Goal: Task Accomplishment & Management: Complete application form

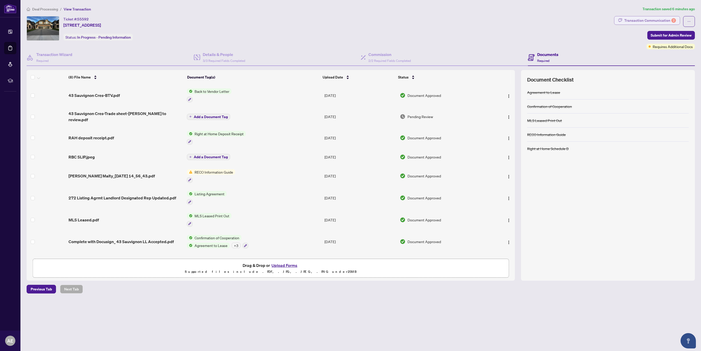
click at [645, 19] on div "Transaction Communication 2" at bounding box center [650, 20] width 52 height 8
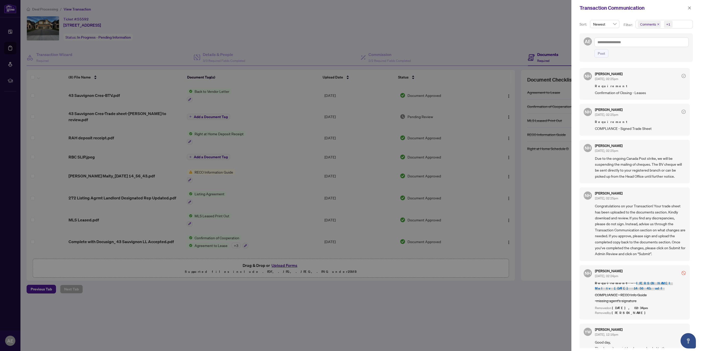
click at [635, 166] on span "Due to the ongoing Canada Post strike, we will be suspending the mailing of che…" at bounding box center [640, 167] width 91 height 24
click at [632, 206] on span "Congratulations on your Transaction! Your trade sheet has been uploaded to the …" at bounding box center [640, 230] width 91 height 54
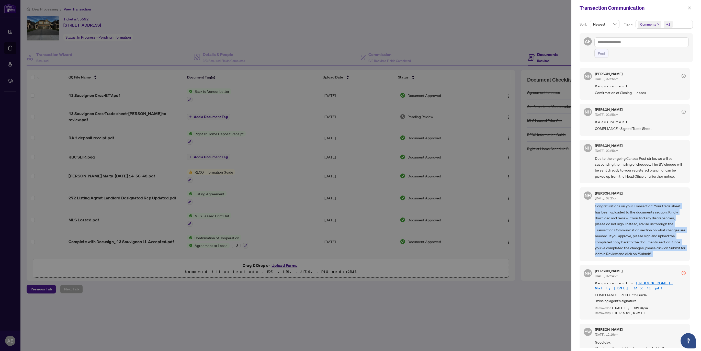
click at [632, 206] on span "Congratulations on your Transaction! Your trade sheet has been uploaded to the …" at bounding box center [640, 230] width 91 height 54
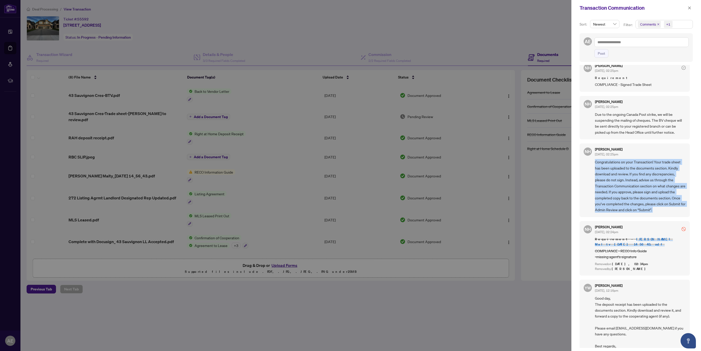
scroll to position [127, 0]
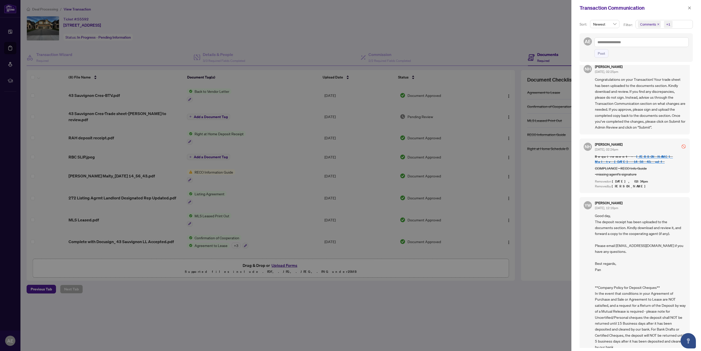
click at [624, 220] on span "Good day, The deposit receipt has been uploaded to the documents section. Kindl…" at bounding box center [640, 282] width 91 height 138
click at [274, 201] on div at bounding box center [350, 175] width 701 height 351
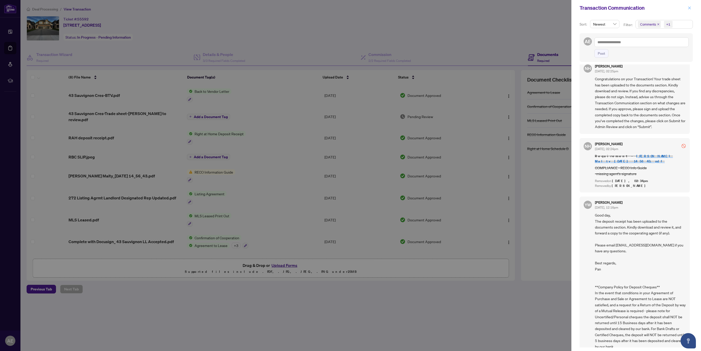
click at [687, 8] on button "button" at bounding box center [689, 8] width 7 height 6
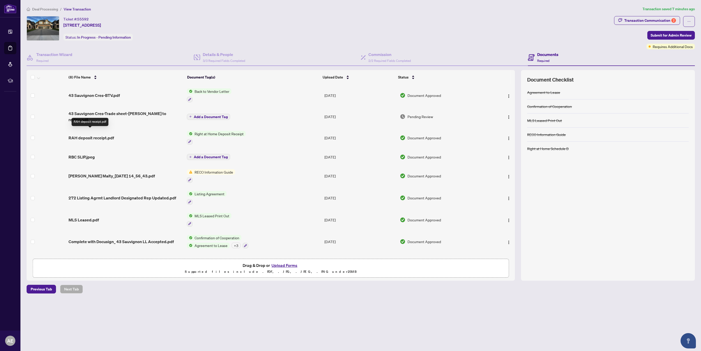
click at [85, 135] on span "RAH deposit receipt.pdf" at bounding box center [91, 138] width 45 height 6
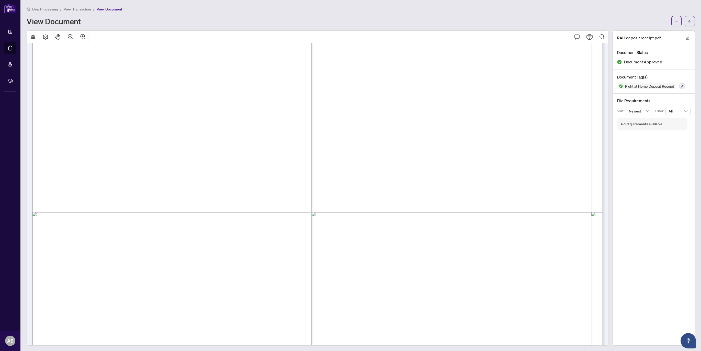
scroll to position [112, 0]
click at [674, 20] on button "button" at bounding box center [676, 21] width 10 height 10
click at [672, 31] on span "Download" at bounding box center [657, 32] width 39 height 6
click at [689, 23] on span "button" at bounding box center [690, 21] width 4 height 8
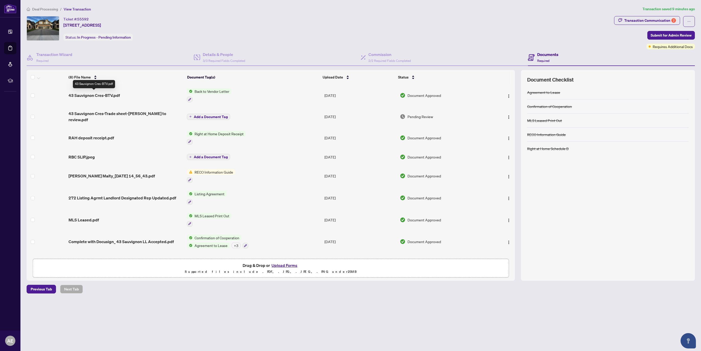
click at [95, 93] on span "43 Sauvignon Cres-BTV.pdf" at bounding box center [94, 95] width 51 height 6
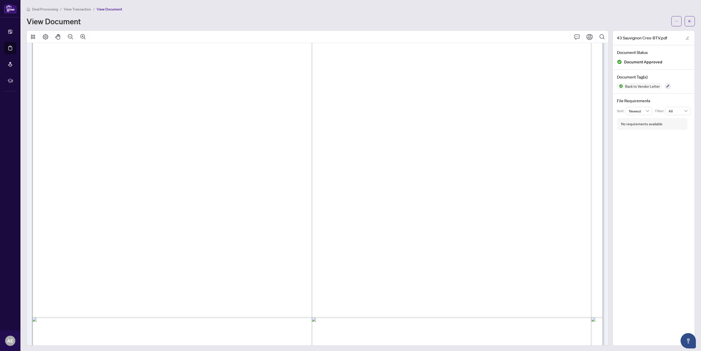
scroll to position [293, 0]
click at [678, 20] on icon "ellipsis" at bounding box center [677, 21] width 4 height 4
click at [667, 32] on span "Download" at bounding box center [657, 32] width 39 height 6
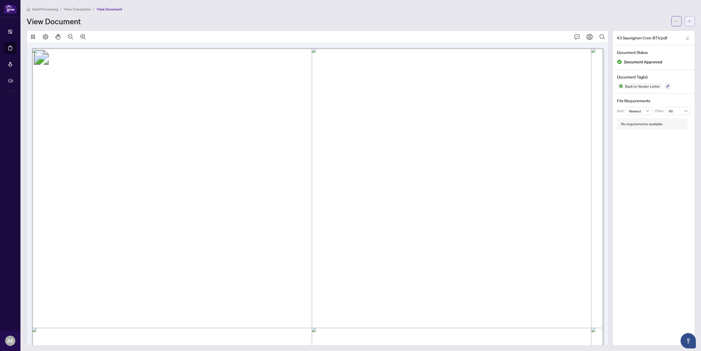
click at [689, 22] on span "button" at bounding box center [690, 21] width 4 height 8
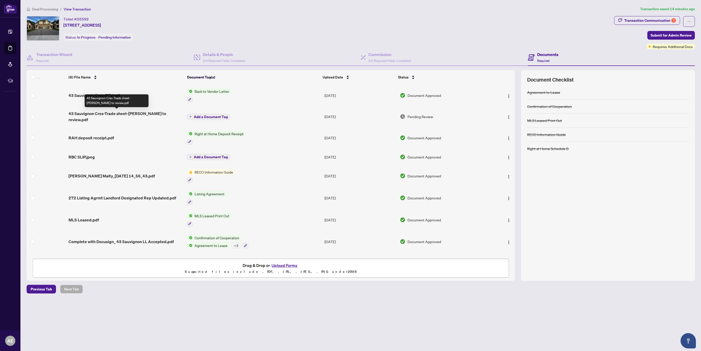
click at [107, 115] on span "43 Sauvignon Cres-Trade sheet-[PERSON_NAME] to review.pdf" at bounding box center [126, 116] width 114 height 12
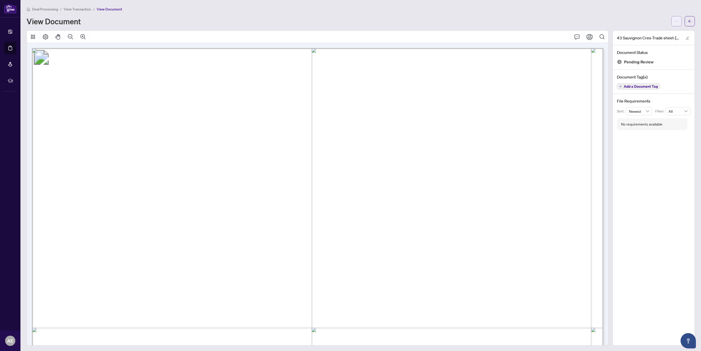
click at [678, 22] on button "button" at bounding box center [676, 21] width 10 height 10
click at [666, 32] on span "Download" at bounding box center [657, 32] width 39 height 6
click at [672, 23] on button "button" at bounding box center [676, 21] width 10 height 10
click at [665, 34] on span "Download" at bounding box center [657, 32] width 39 height 6
click at [686, 22] on button "button" at bounding box center [690, 21] width 10 height 10
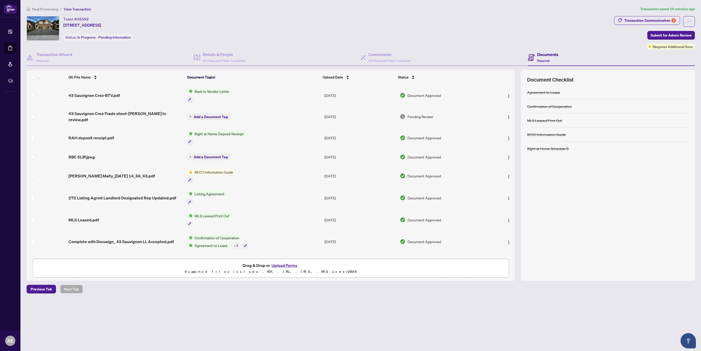
click at [291, 264] on button "Upload Forms" at bounding box center [284, 265] width 29 height 7
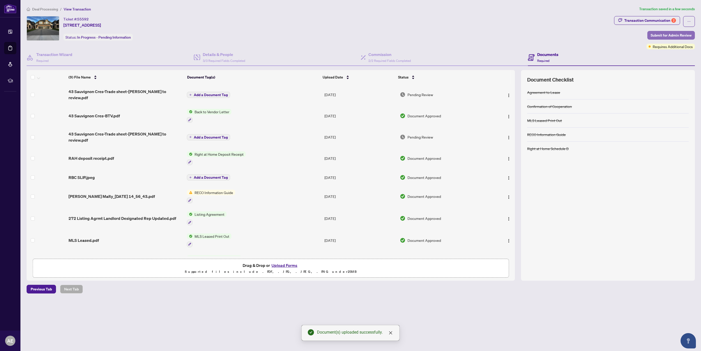
click at [667, 33] on span "Submit for Admin Review" at bounding box center [671, 35] width 41 height 8
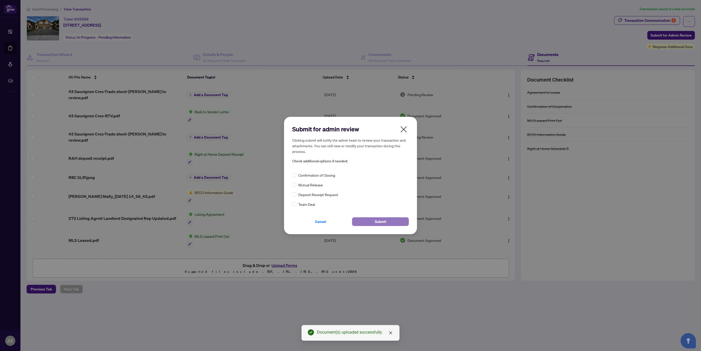
click at [396, 222] on button "Submit" at bounding box center [380, 221] width 57 height 9
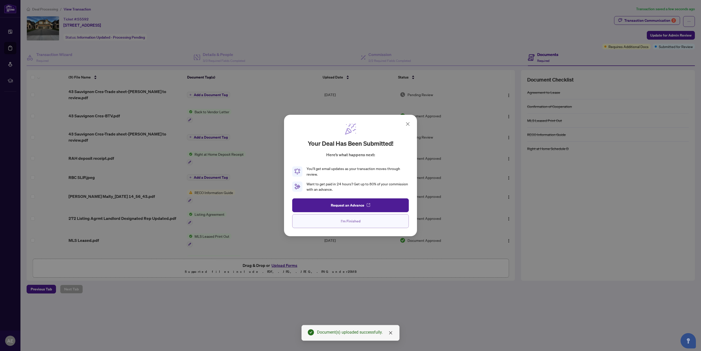
click at [389, 223] on button "I'm Finished" at bounding box center [350, 221] width 117 height 14
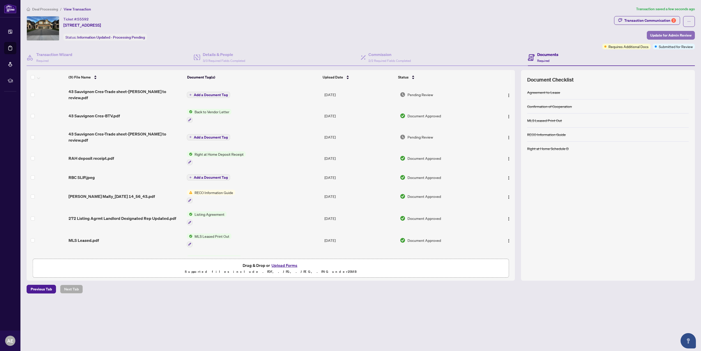
click at [671, 35] on span "Update for Admin Review" at bounding box center [670, 35] width 41 height 8
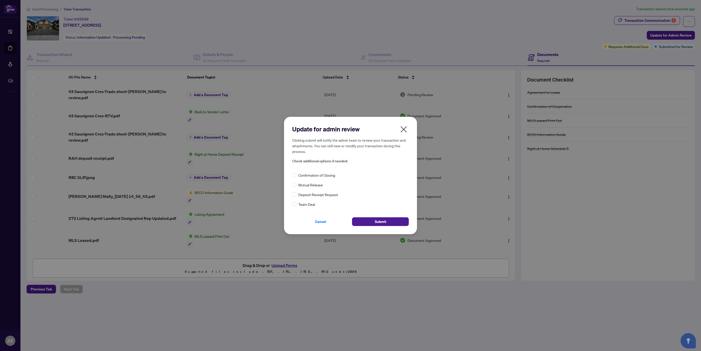
click at [325, 176] on span "Confirmation of Closing" at bounding box center [316, 175] width 37 height 6
click at [391, 223] on button "Submit" at bounding box center [380, 221] width 57 height 9
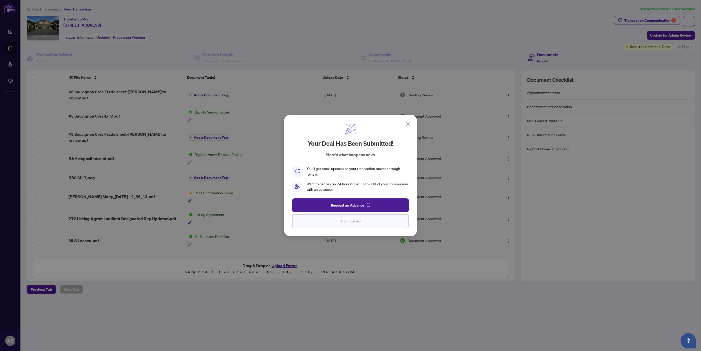
click at [363, 220] on button "I'm Finished" at bounding box center [350, 221] width 117 height 14
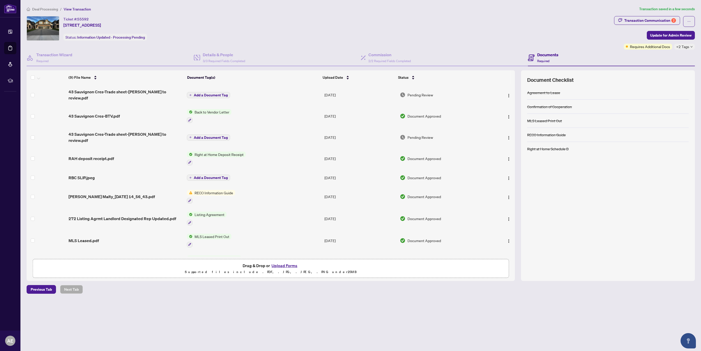
click at [39, 9] on span "Deal Processing" at bounding box center [45, 9] width 26 height 5
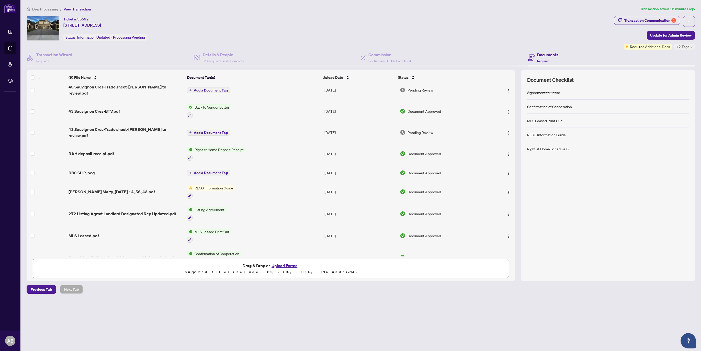
scroll to position [8, 0]
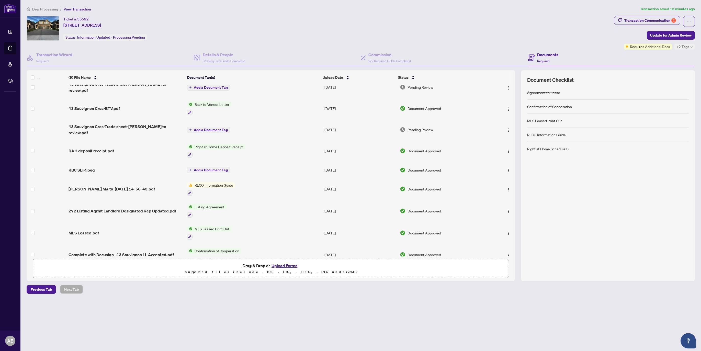
click at [204, 182] on span "RECO Information Guide" at bounding box center [213, 185] width 43 height 6
click at [227, 200] on span "RECO Information Guide" at bounding box center [210, 200] width 43 height 6
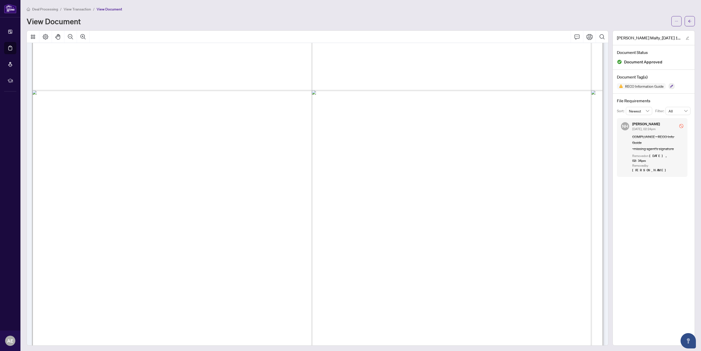
scroll to position [9166, 0]
click at [675, 21] on icon "ellipsis" at bounding box center [677, 21] width 4 height 4
click at [659, 33] on span "Download" at bounding box center [657, 32] width 39 height 6
click at [687, 21] on button "button" at bounding box center [690, 21] width 10 height 10
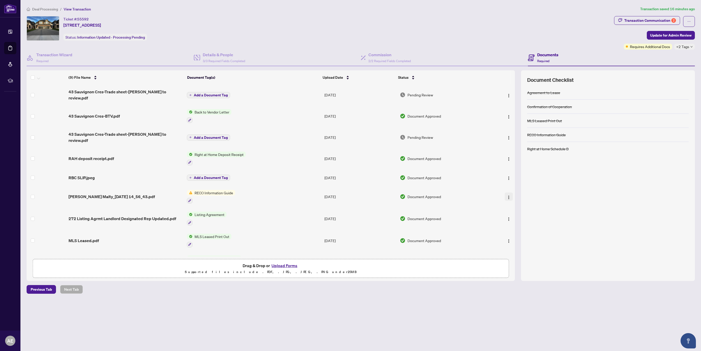
click at [507, 195] on img "button" at bounding box center [509, 197] width 4 height 4
click at [516, 246] on span "Archive" at bounding box center [531, 246] width 49 height 6
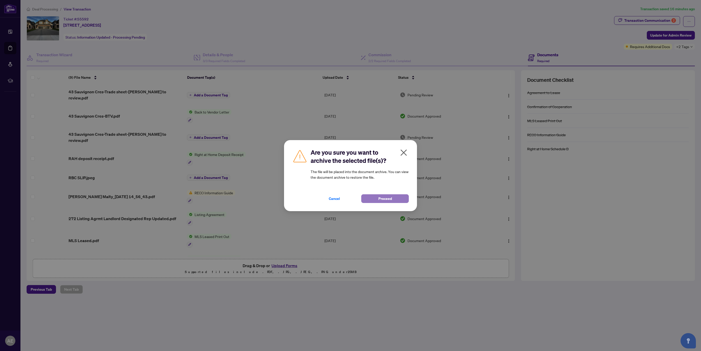
click at [375, 201] on button "Proceed" at bounding box center [385, 198] width 48 height 9
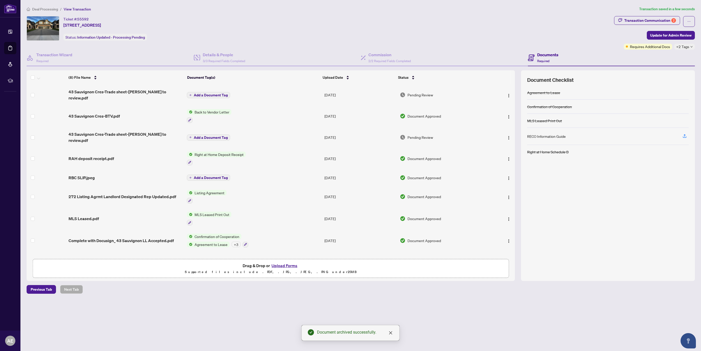
click at [294, 266] on button "Upload Forms" at bounding box center [284, 265] width 29 height 7
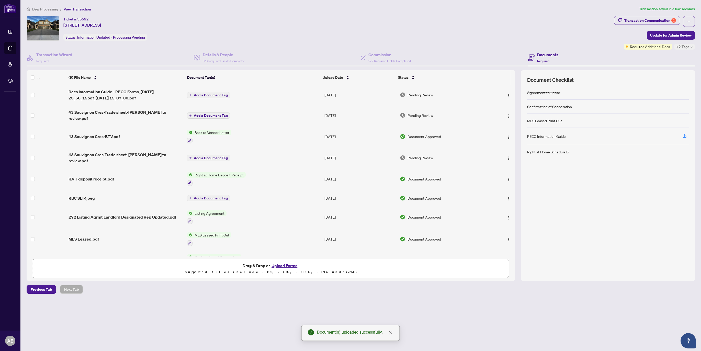
click at [218, 94] on span "Add a Document Tag" at bounding box center [211, 95] width 34 height 4
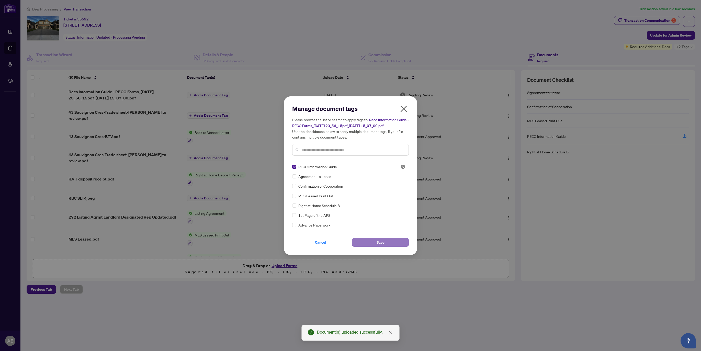
click at [366, 244] on button "Save" at bounding box center [380, 242] width 57 height 9
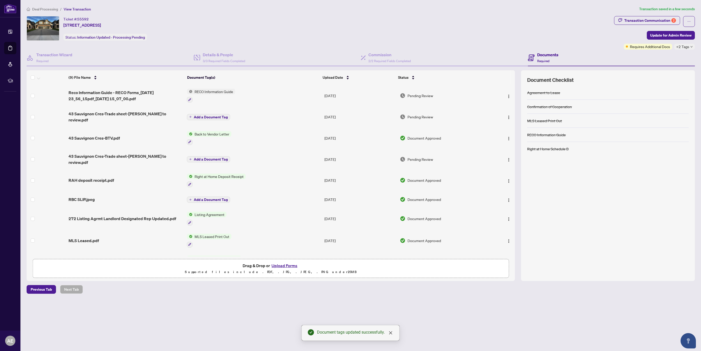
click at [195, 115] on span "Add a Document Tag" at bounding box center [211, 117] width 34 height 4
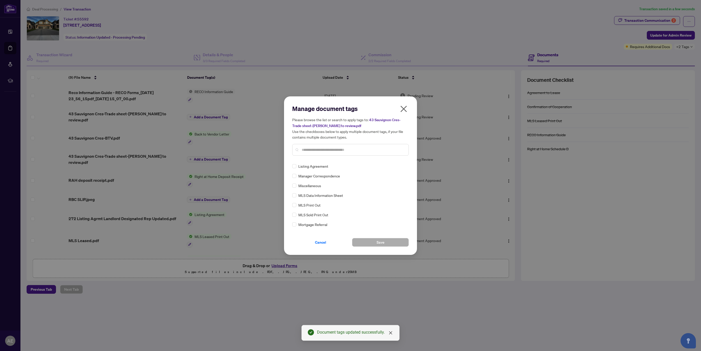
scroll to position [796, 0]
click at [337, 149] on input "text" at bounding box center [353, 150] width 103 height 6
type input "*****"
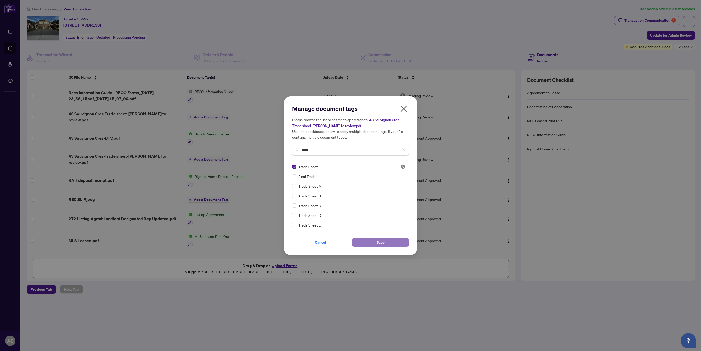
click at [362, 244] on button "Save" at bounding box center [380, 242] width 57 height 9
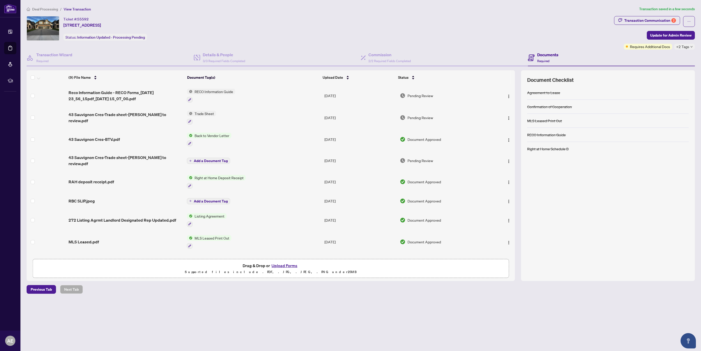
click at [292, 266] on button "Upload Forms" at bounding box center [284, 265] width 29 height 7
click at [687, 37] on span "Update for Admin Review" at bounding box center [670, 35] width 41 height 8
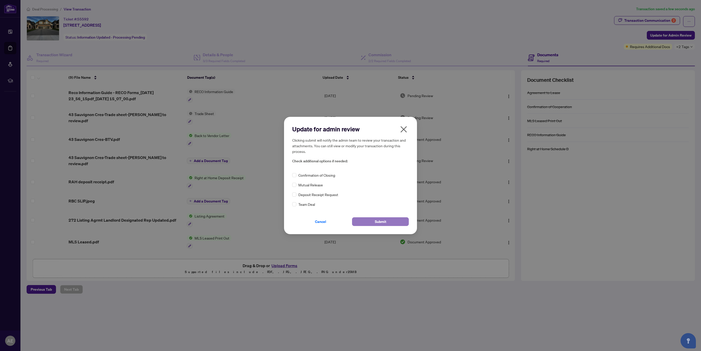
click at [391, 223] on button "Submit" at bounding box center [380, 221] width 57 height 9
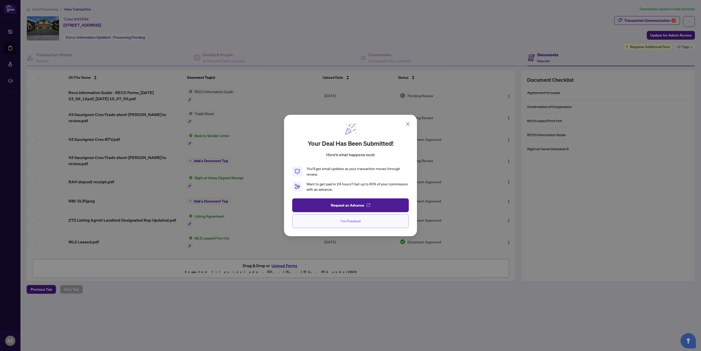
click at [373, 224] on button "I'm Finished" at bounding box center [350, 221] width 117 height 14
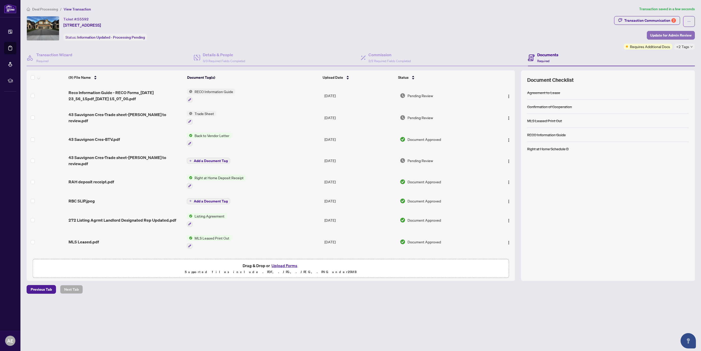
click at [676, 35] on span "Update for Admin Review" at bounding box center [670, 35] width 41 height 8
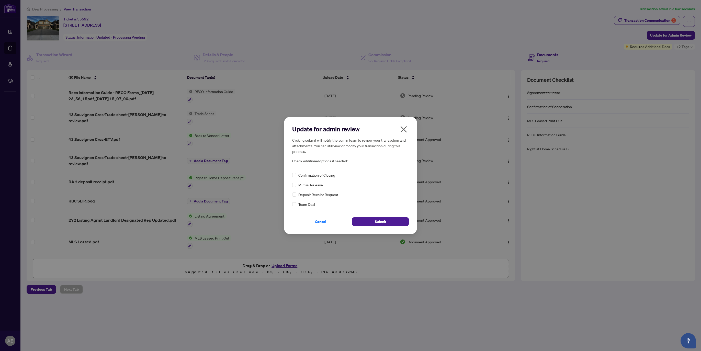
click at [321, 176] on span "Confirmation of Closing" at bounding box center [316, 175] width 37 height 6
click at [389, 220] on button "Submit" at bounding box center [380, 221] width 57 height 9
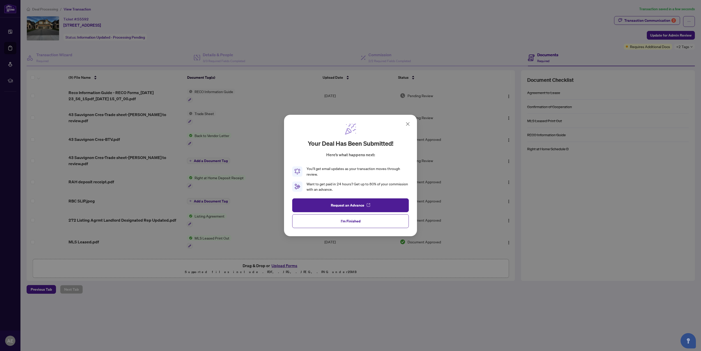
click at [408, 122] on icon at bounding box center [408, 124] width 6 height 6
